Goal: Complete application form

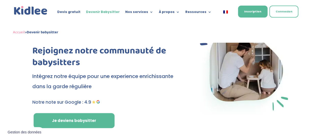
scroll to position [62, 0]
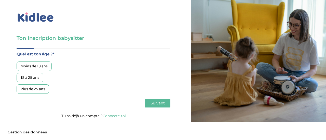
click at [46, 66] on div "Moins de 18 ans" at bounding box center [34, 66] width 35 height 9
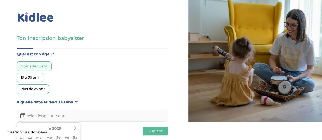
click at [63, 112] on input "text" at bounding box center [92, 116] width 151 height 12
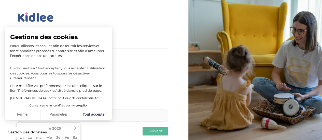
scroll to position [10, 0]
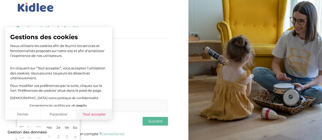
click at [85, 112] on button "Tout accepter" at bounding box center [94, 114] width 36 height 11
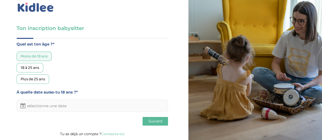
click at [42, 104] on input "text" at bounding box center [92, 106] width 151 height 12
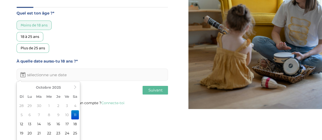
scroll to position [38, 0]
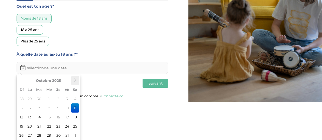
click at [72, 81] on th at bounding box center [75, 80] width 8 height 9
click at [50, 116] on td "11" at bounding box center [49, 117] width 10 height 9
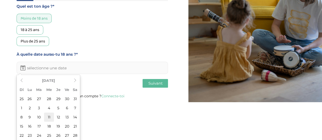
type input "11-02-2026"
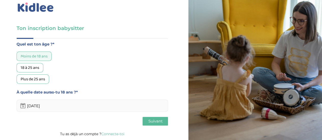
scroll to position [0, 0]
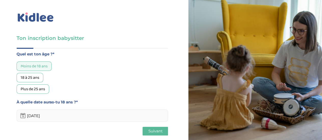
click at [153, 129] on span "Suivant" at bounding box center [155, 131] width 14 height 5
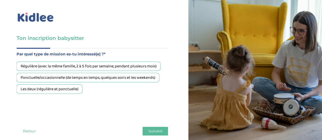
click at [71, 84] on div "Les deux (régulière et ponctuelle)" at bounding box center [50, 88] width 66 height 9
click at [150, 129] on span "Suivant" at bounding box center [155, 131] width 14 height 5
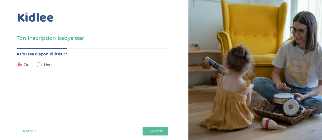
click at [150, 129] on span "Suivant" at bounding box center [155, 131] width 14 height 5
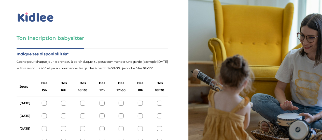
scroll to position [24, 0]
click at [138, 114] on div at bounding box center [140, 116] width 5 height 5
click at [139, 126] on div at bounding box center [140, 128] width 5 height 5
click at [140, 139] on div at bounding box center [140, 141] width 5 height 5
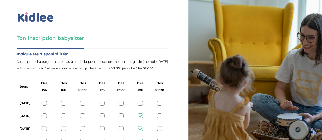
click at [138, 114] on div at bounding box center [140, 116] width 5 height 5
click at [101, 114] on div at bounding box center [101, 116] width 5 height 5
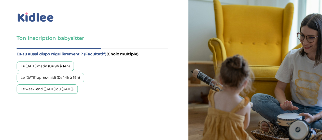
click at [84, 73] on div "Le mercredi après-midi (De 14h à 19h)" at bounding box center [50, 77] width 67 height 9
click at [78, 84] on div "Le week-end (samedi ou dimanche)" at bounding box center [47, 88] width 61 height 9
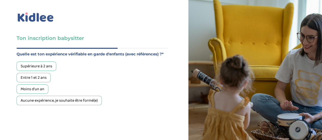
scroll to position [32, 0]
click at [43, 62] on div "Supérieure à 2 ans" at bounding box center [37, 66] width 40 height 9
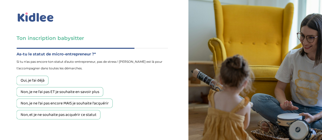
click at [81, 87] on div "Non, je ne l'ai pas ET je souhaite en savoir plus" at bounding box center [60, 91] width 87 height 9
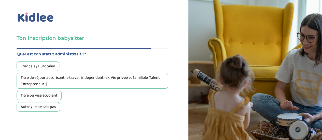
click at [48, 62] on div "Français / Européen" at bounding box center [38, 66] width 43 height 9
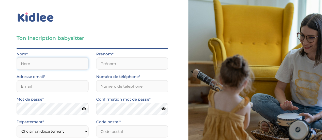
click at [66, 58] on input "text" at bounding box center [53, 64] width 72 height 12
type input "Pre"
click at [99, 58] on input "text" at bounding box center [132, 64] width 72 height 12
type input "Gelsomina"
drag, startPoint x: 54, startPoint y: 62, endPoint x: 45, endPoint y: 51, distance: 14.8
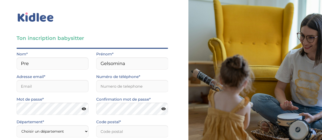
click at [45, 74] on div "Adresse email*" at bounding box center [53, 85] width 80 height 23
click at [45, 80] on input "email" at bounding box center [53, 86] width 72 height 12
type input "gelsomina.pre@gmail.com"
click at [115, 80] on input "Numéro de téléphone*" at bounding box center [132, 86] width 72 height 12
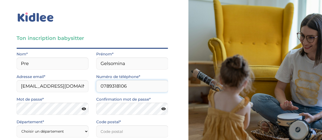
type input "0789318106"
click at [84, 107] on icon at bounding box center [84, 109] width 4 height 4
click at [163, 107] on icon at bounding box center [163, 109] width 4 height 4
click at [66, 125] on select "Choisir un département Paris (75) Hauts-de-Seine (92) Yvelines (78) Val-de-Marn…" at bounding box center [53, 131] width 72 height 12
select select "93"
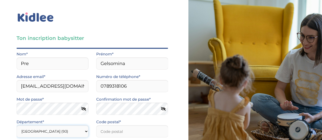
click at [17, 125] on select "Choisir un département Paris (75) Hauts-de-Seine (92) Yvelines (78) Val-de-Marn…" at bounding box center [53, 131] width 72 height 12
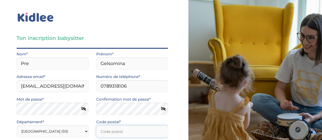
click at [100, 125] on input "Code postal*" at bounding box center [132, 131] width 72 height 12
type input "93260"
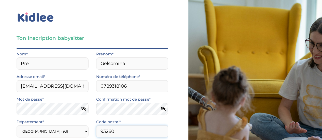
scroll to position [41, 0]
select select "1"
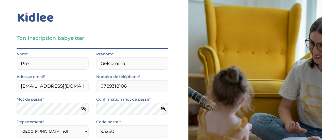
click at [0, 0] on input "J’accepte sans réserve les conditions générales d’utilisation des services KIDL…" at bounding box center [0, 0] width 0 height 0
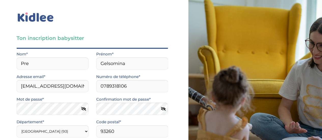
scroll to position [58, 0]
click at [0, 0] on input "Je consens à ce que les données relatives à mon compte soient traitées." at bounding box center [0, 0] width 0 height 0
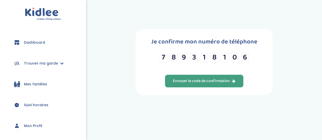
click at [205, 78] on div "Envoyer le code de confirmation" at bounding box center [204, 81] width 63 height 6
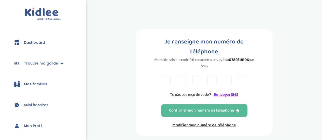
click at [168, 76] on input "text" at bounding box center [166, 80] width 9 height 9
click at [224, 92] on link "Renvoyer SMS" at bounding box center [226, 95] width 24 height 6
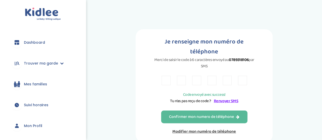
click at [167, 76] on input "text" at bounding box center [166, 80] width 9 height 9
type input "w"
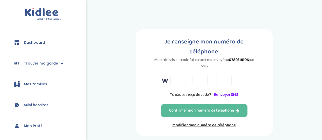
type input "p"
type input "t"
type input "b"
type input "é"
type input "d"
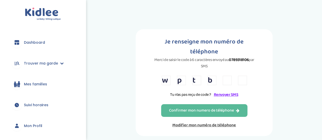
type input "2"
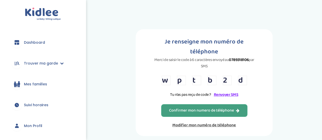
type input "d"
click at [191, 108] on div "Confirmer mon numero de téléphone" at bounding box center [204, 111] width 70 height 6
